Goal: Use online tool/utility: Utilize a website feature to perform a specific function

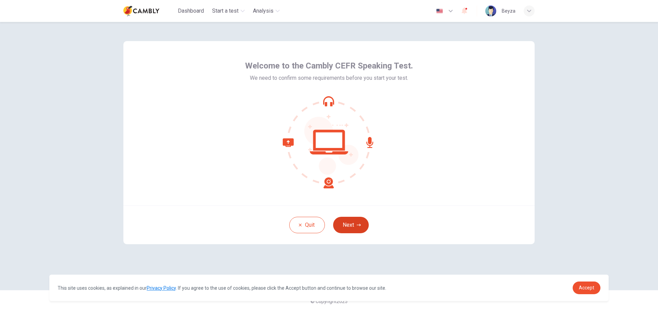
click at [358, 224] on icon "button" at bounding box center [359, 225] width 4 height 4
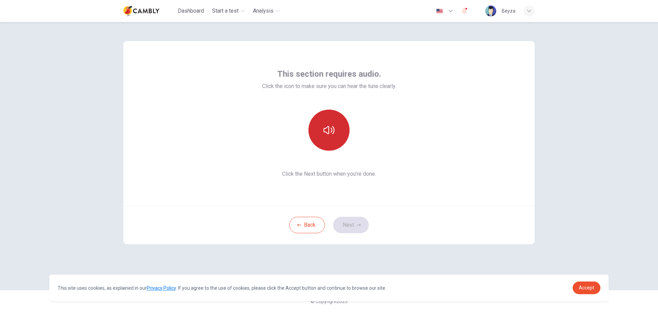
click at [332, 126] on icon "button" at bounding box center [328, 130] width 11 height 11
click at [353, 224] on button "Next" at bounding box center [351, 225] width 36 height 16
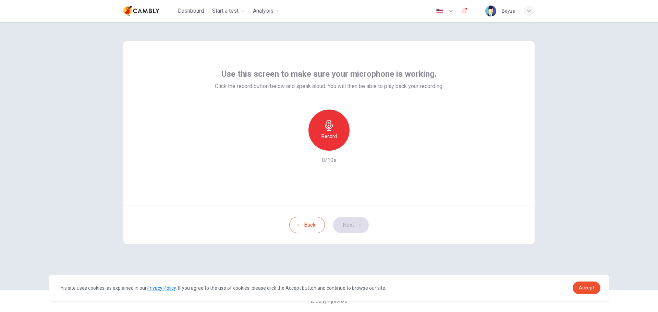
click at [331, 133] on h6 "Record" at bounding box center [328, 136] width 15 height 8
click at [330, 127] on icon "button" at bounding box center [328, 125] width 11 height 11
click at [345, 222] on button "Next" at bounding box center [351, 225] width 36 height 16
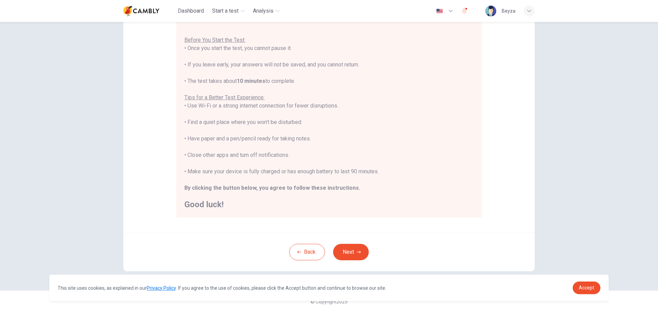
scroll to position [69, 0]
click at [344, 249] on button "Next" at bounding box center [351, 252] width 36 height 16
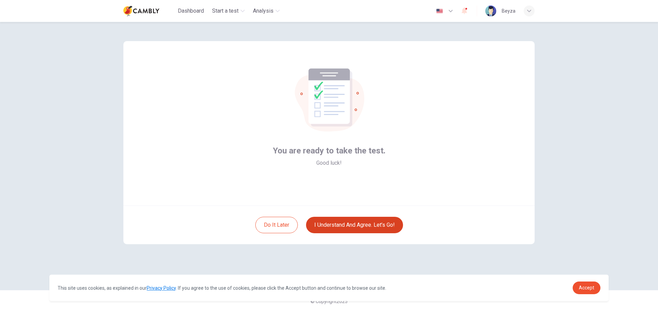
click at [360, 225] on button "I understand and agree. Let’s go!" at bounding box center [354, 225] width 97 height 16
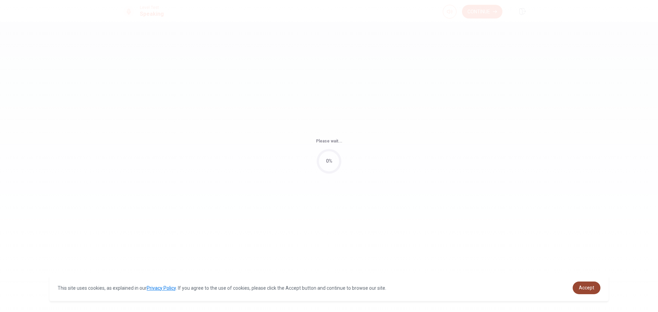
click at [591, 288] on span "Accept" at bounding box center [585, 287] width 15 height 5
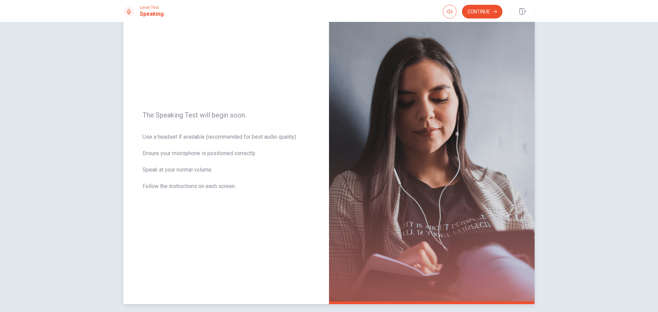
scroll to position [58, 0]
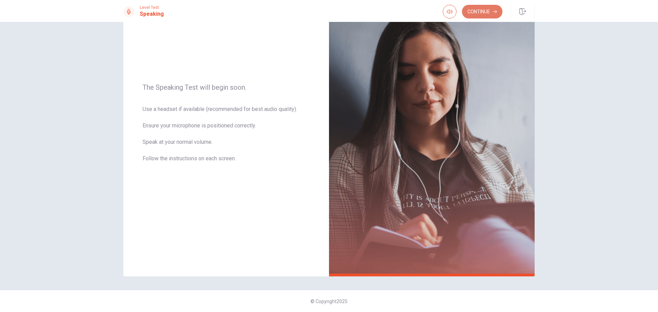
click at [469, 6] on button "Continue" at bounding box center [482, 12] width 40 height 14
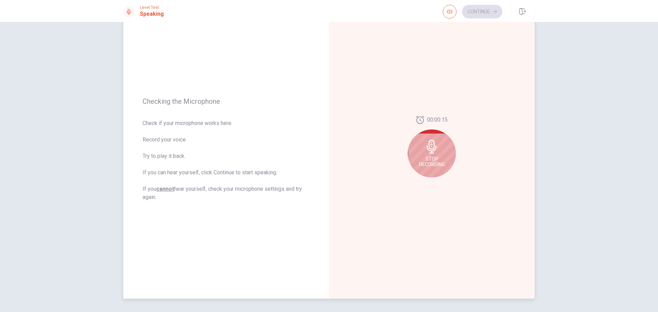
scroll to position [24, 0]
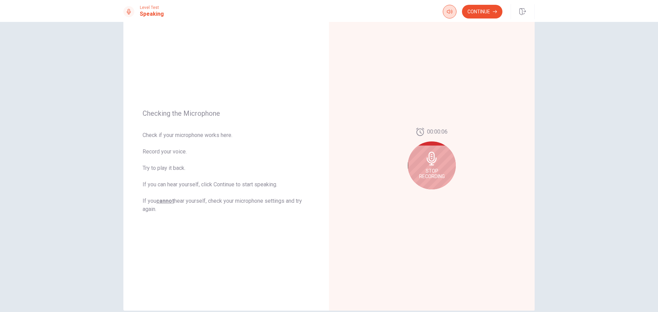
click at [445, 14] on button "button" at bounding box center [449, 12] width 14 height 14
click at [488, 136] on div "00:00:04 Stop Recording" at bounding box center [431, 161] width 205 height 299
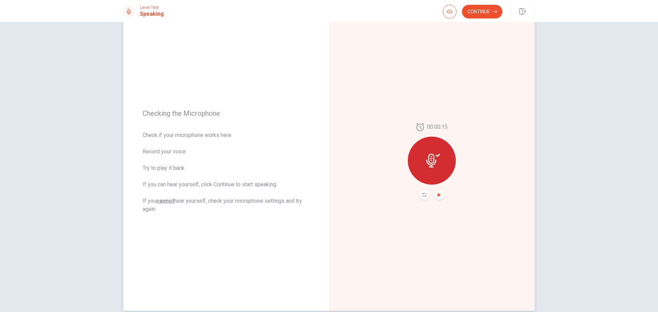
click at [439, 196] on button "Play Audio" at bounding box center [439, 195] width 10 height 10
click at [422, 196] on icon "Record Again" at bounding box center [424, 195] width 4 height 4
click at [443, 162] on div "Stop Recording" at bounding box center [432, 165] width 48 height 48
click at [437, 196] on icon "Play Audio" at bounding box center [438, 195] width 3 height 4
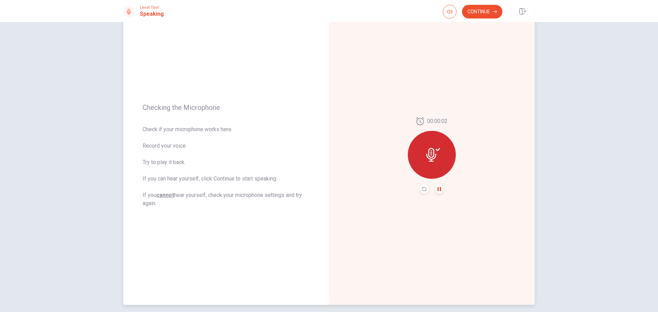
scroll to position [0, 0]
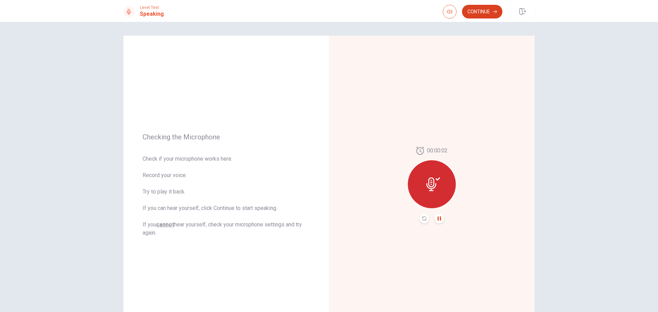
click at [479, 11] on button "Continue" at bounding box center [482, 12] width 40 height 14
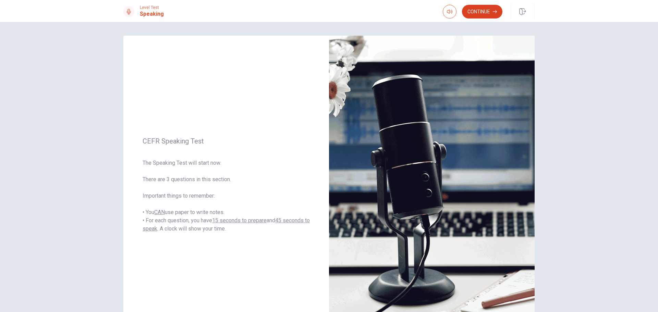
click at [481, 14] on button "Continue" at bounding box center [482, 12] width 40 height 14
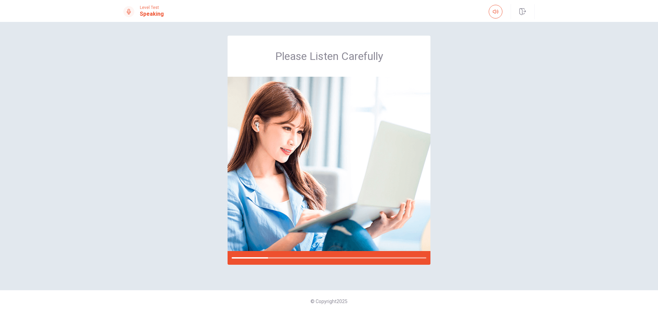
click at [462, 138] on div "Please Listen Carefully" at bounding box center [328, 156] width 433 height 241
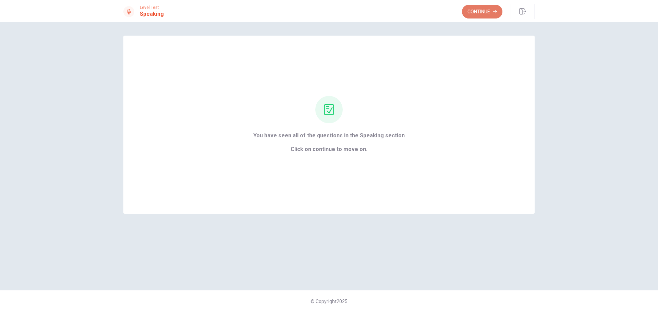
click at [481, 11] on button "Continue" at bounding box center [482, 12] width 40 height 14
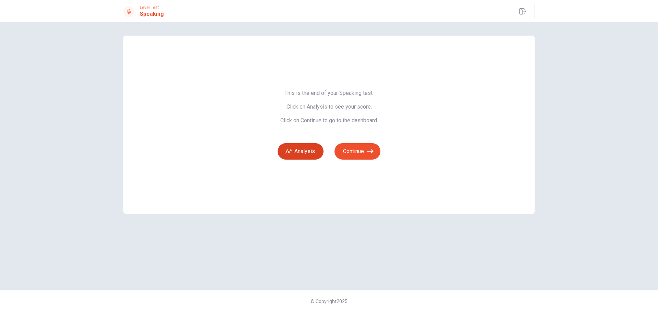
click at [297, 148] on button "Analysis" at bounding box center [300, 151] width 46 height 16
